Goal: Information Seeking & Learning: Check status

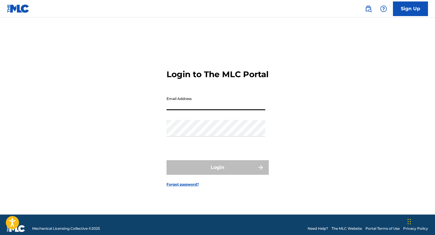
type input "[EMAIL_ADDRESS][DOMAIN_NAME]"
click at [217, 172] on button "Login" at bounding box center [217, 167] width 102 height 15
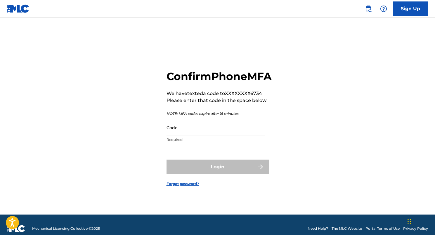
click at [240, 132] on input "Code" at bounding box center [215, 127] width 99 height 17
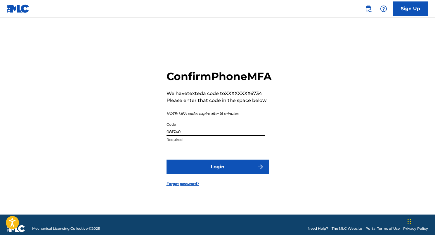
type input "081740"
click at [217, 173] on button "Login" at bounding box center [217, 166] width 102 height 15
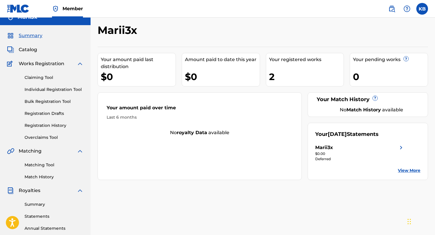
scroll to position [11, 0]
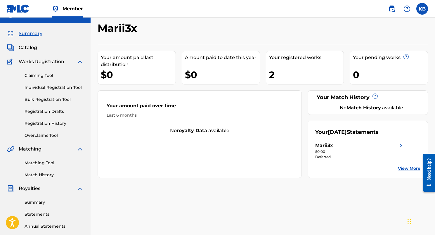
click at [400, 168] on link "View More" at bounding box center [409, 168] width 22 height 6
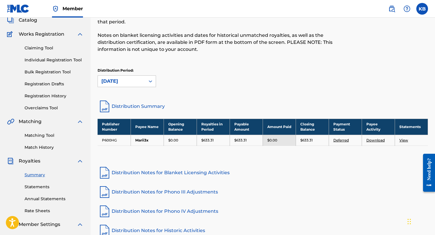
scroll to position [38, 0]
